Goal: Transaction & Acquisition: Purchase product/service

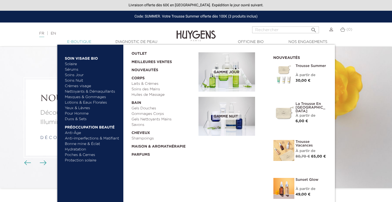
click at [81, 43] on link "  E-Boutique" at bounding box center [79, 42] width 52 height 6
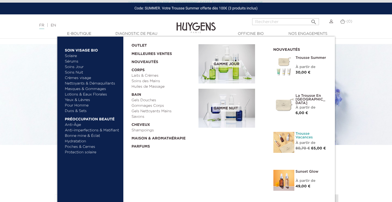
scroll to position [75, 0]
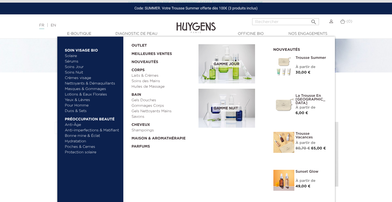
click at [286, 101] on img at bounding box center [284, 104] width 21 height 21
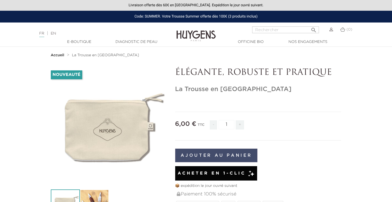
click at [226, 156] on button "Ajouter au panier" at bounding box center [216, 156] width 83 height 14
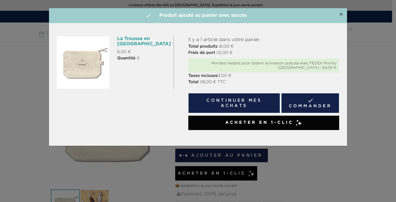
click at [342, 14] on span "×" at bounding box center [341, 15] width 4 height 6
